Goal: Information Seeking & Learning: Learn about a topic

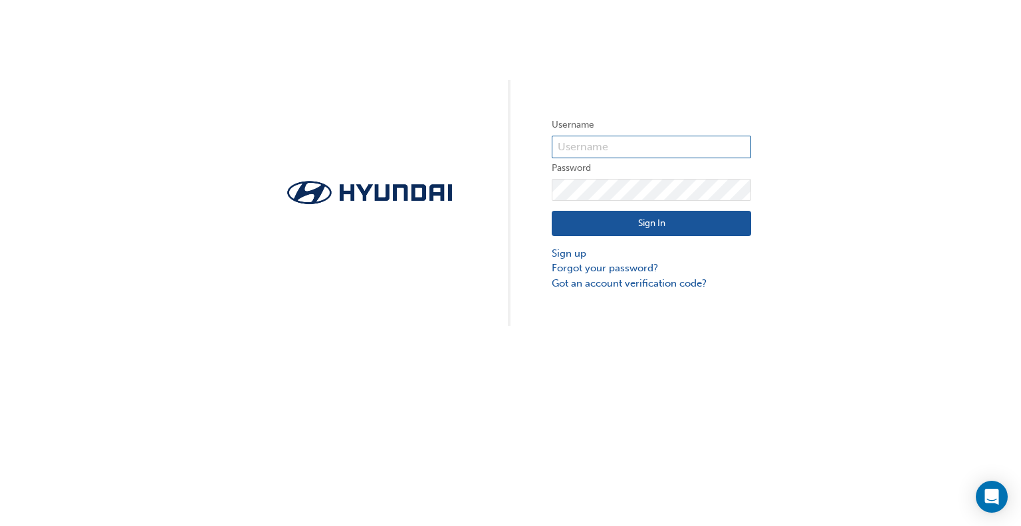
type input "35986"
click at [629, 232] on button "Sign In" at bounding box center [651, 223] width 199 height 25
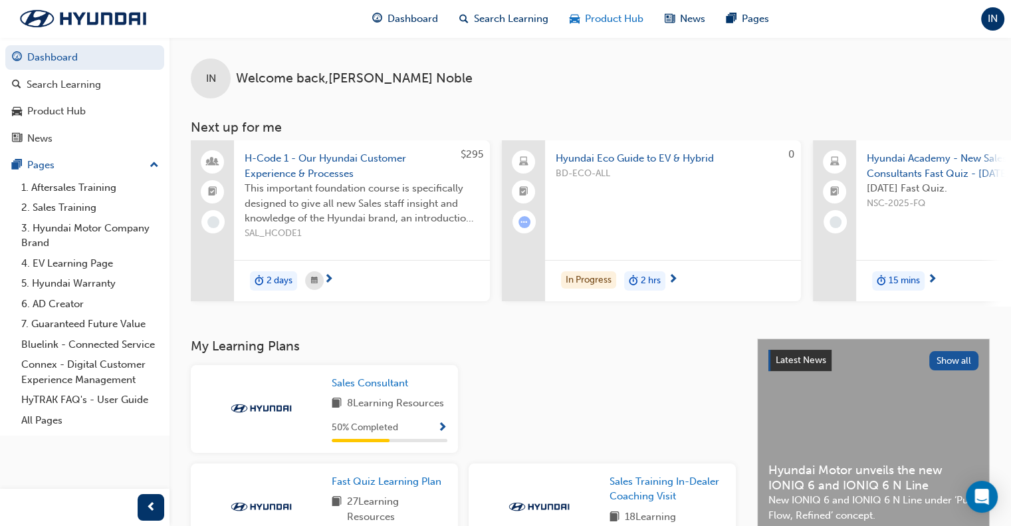
click at [611, 23] on span "Product Hub" at bounding box center [614, 18] width 58 height 15
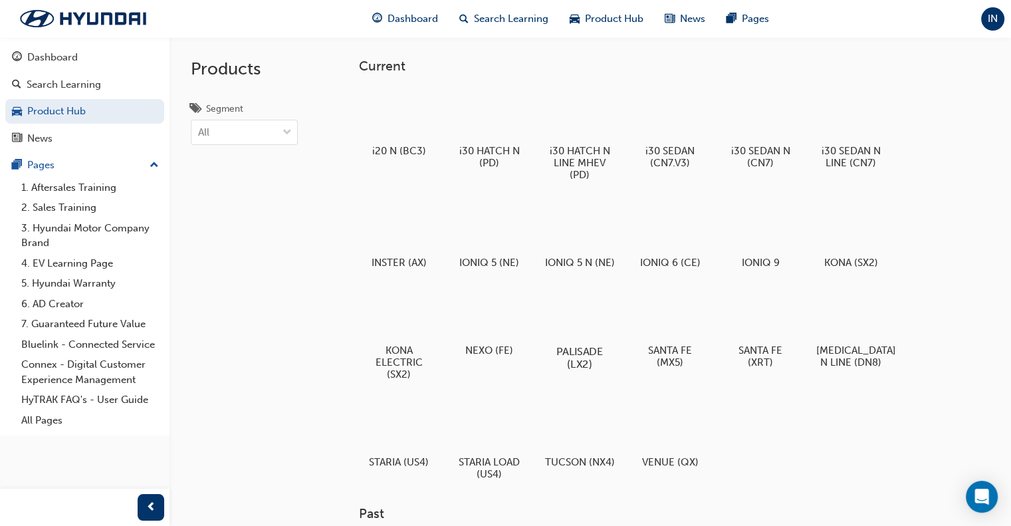
click at [560, 319] on div at bounding box center [580, 312] width 74 height 53
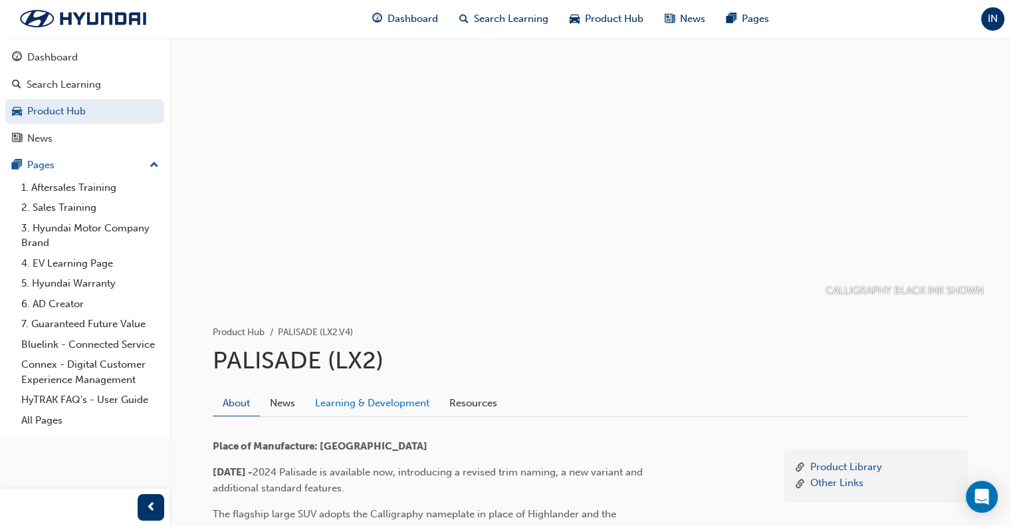
click at [415, 399] on link "Learning & Development" at bounding box center [372, 402] width 134 height 25
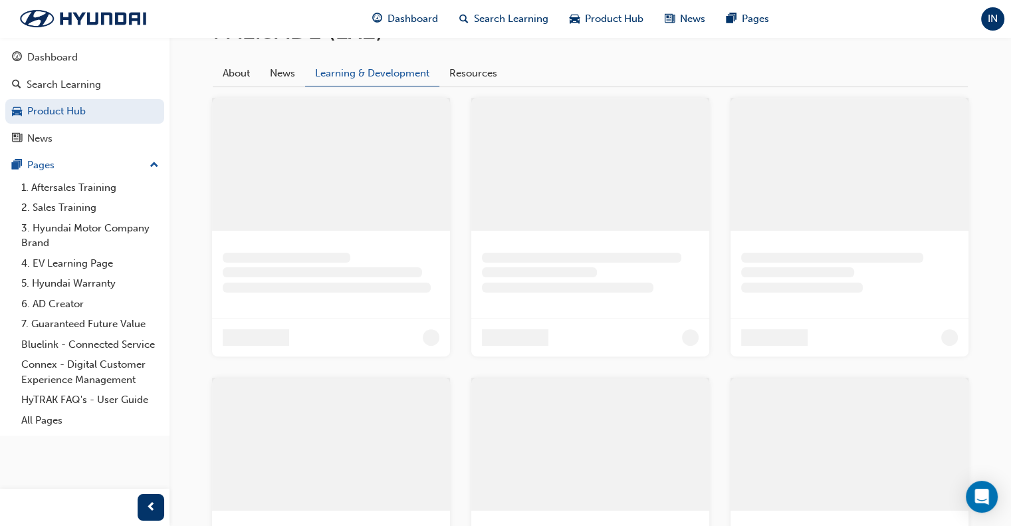
scroll to position [160, 0]
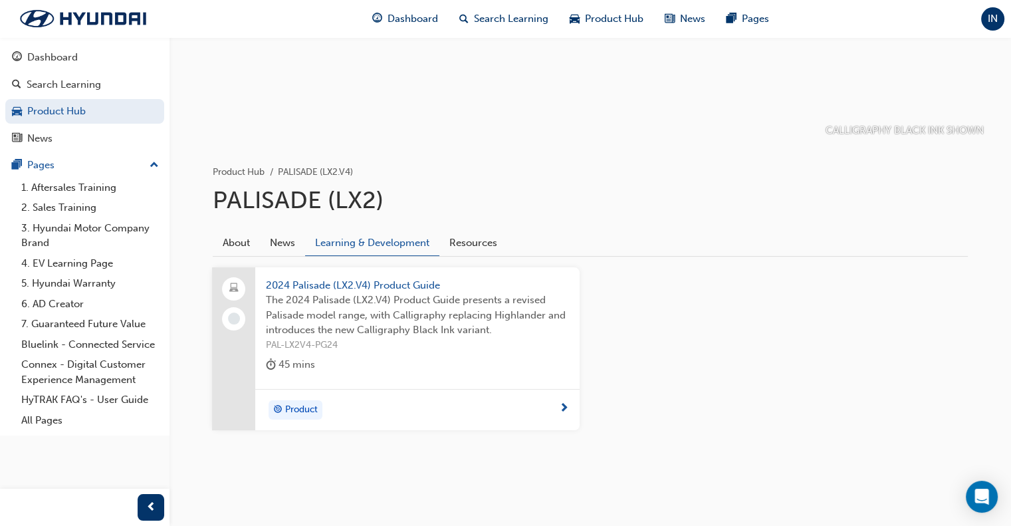
click at [402, 380] on div "2024 Palisade (LX2.V4) Product Guide The 2024 Palisade (LX2.V4) Product Guide p…" at bounding box center [417, 328] width 324 height 122
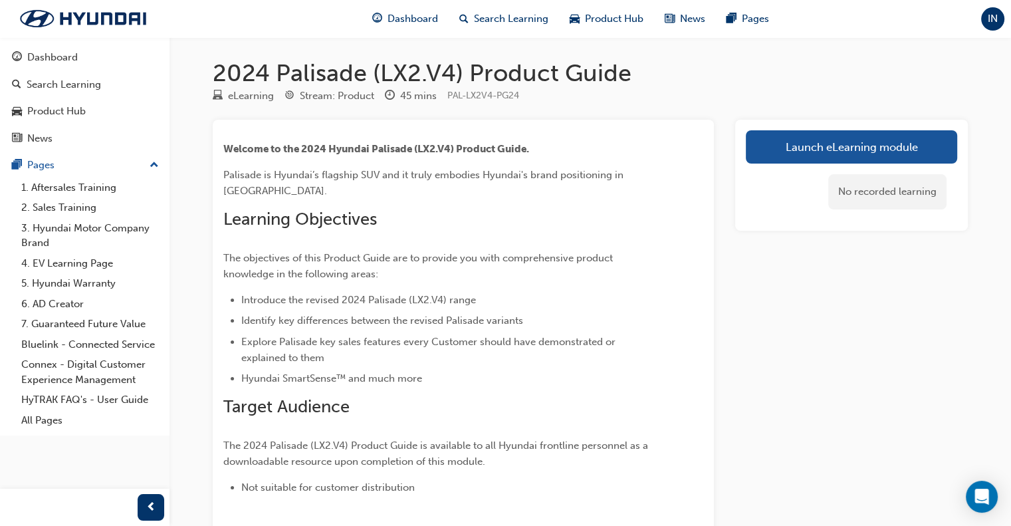
scroll to position [98, 0]
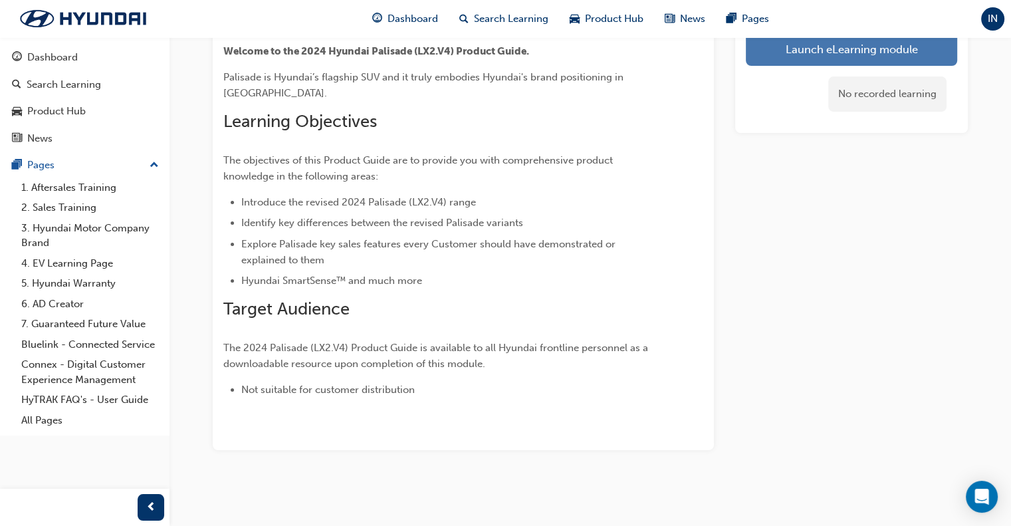
click at [816, 53] on link "Launch eLearning module" at bounding box center [851, 49] width 211 height 33
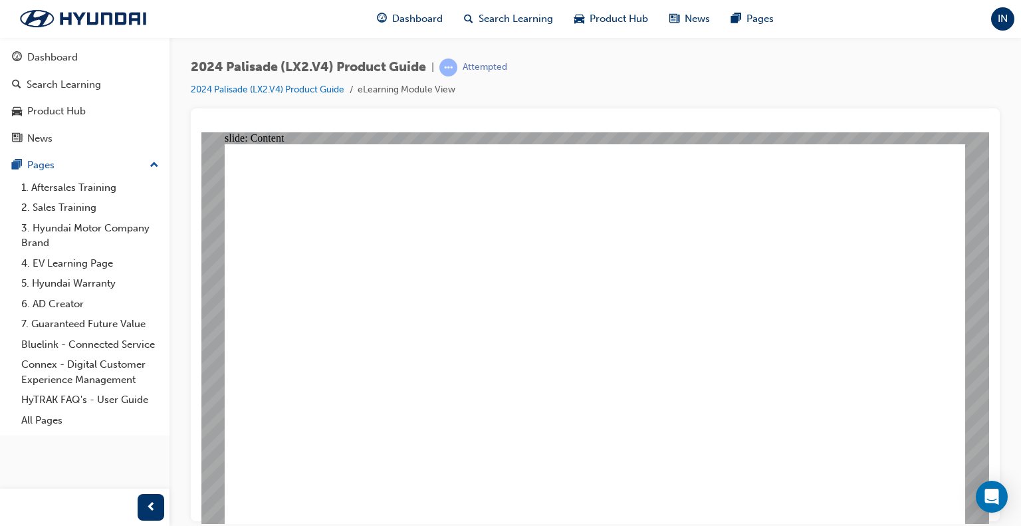
click at [201, 132] on image at bounding box center [201, 132] width 0 height 0
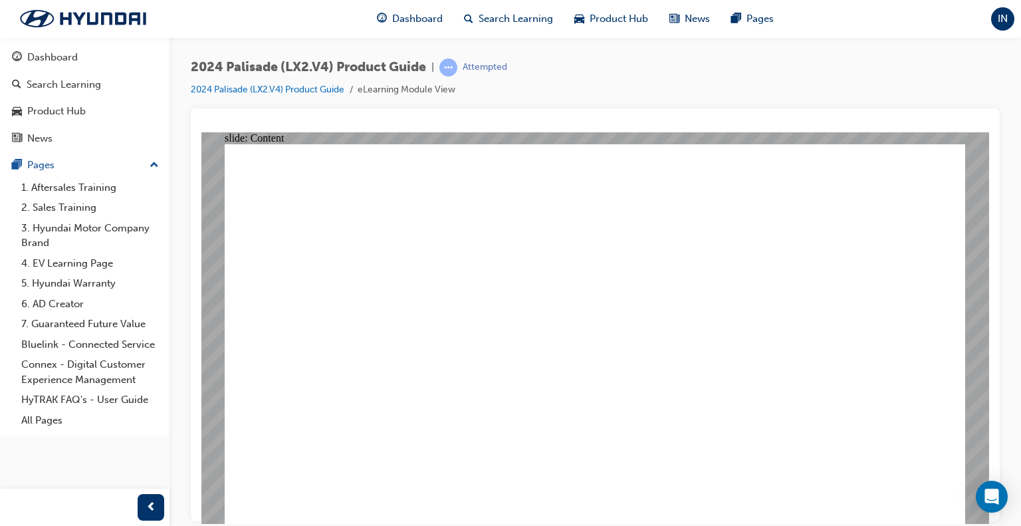
click at [201, 132] on image at bounding box center [201, 132] width 0 height 0
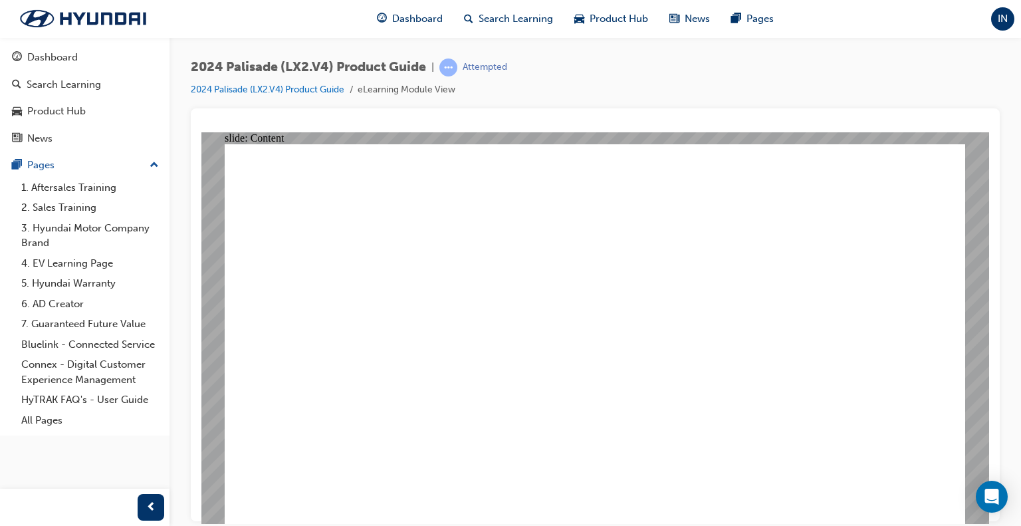
click at [201, 132] on image at bounding box center [201, 132] width 0 height 0
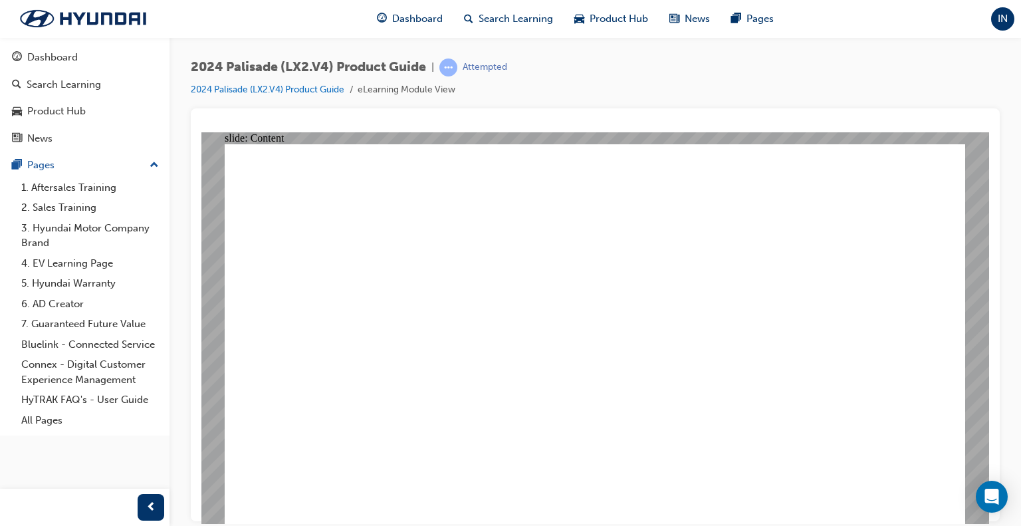
click at [201, 132] on image at bounding box center [201, 132] width 0 height 0
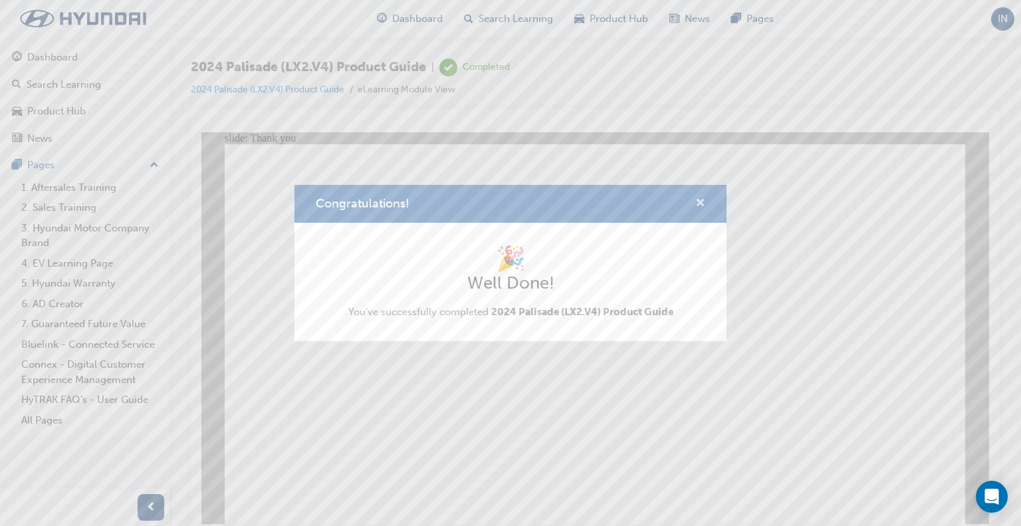
click at [696, 198] on span "cross-icon" at bounding box center [700, 204] width 10 height 12
